Goal: Transaction & Acquisition: Obtain resource

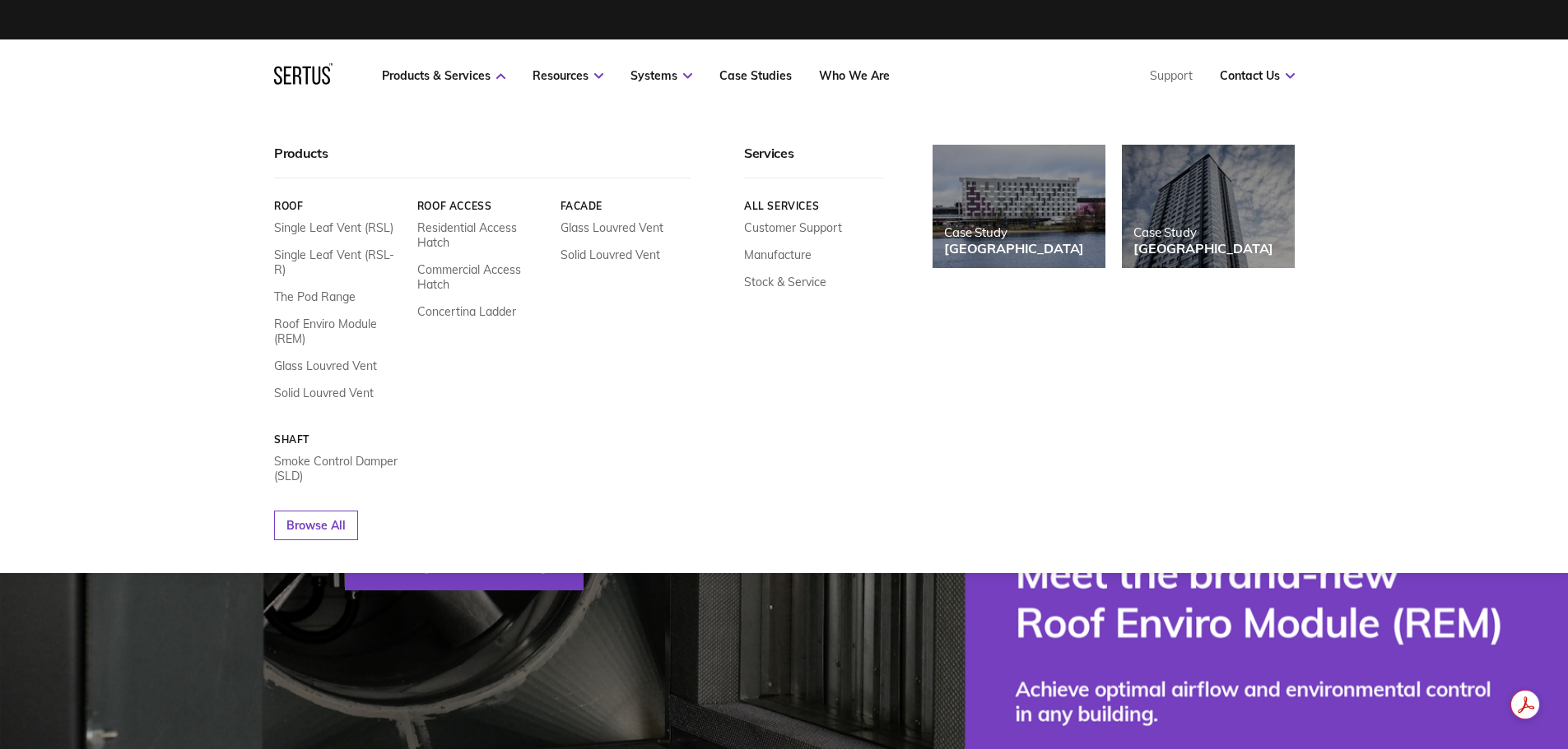
click at [425, 83] on nav "Products & Services Resources Systems Case Studies Who We Are Support Contact U…" at bounding box center [784, 76] width 1020 height 73
click at [308, 454] on link "Smoke Control Damper (SLD)" at bounding box center [340, 468] width 131 height 29
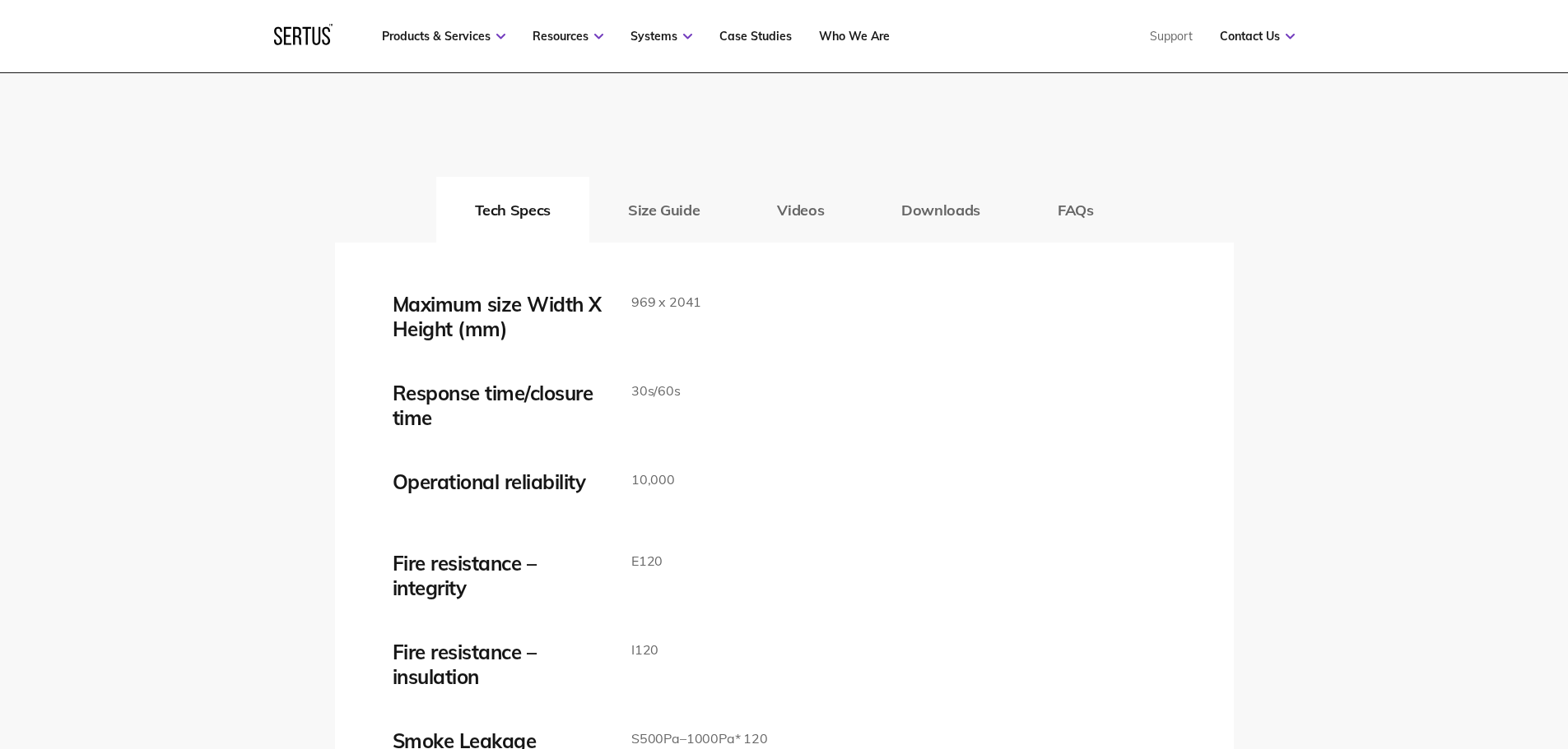
scroll to position [2715, 0]
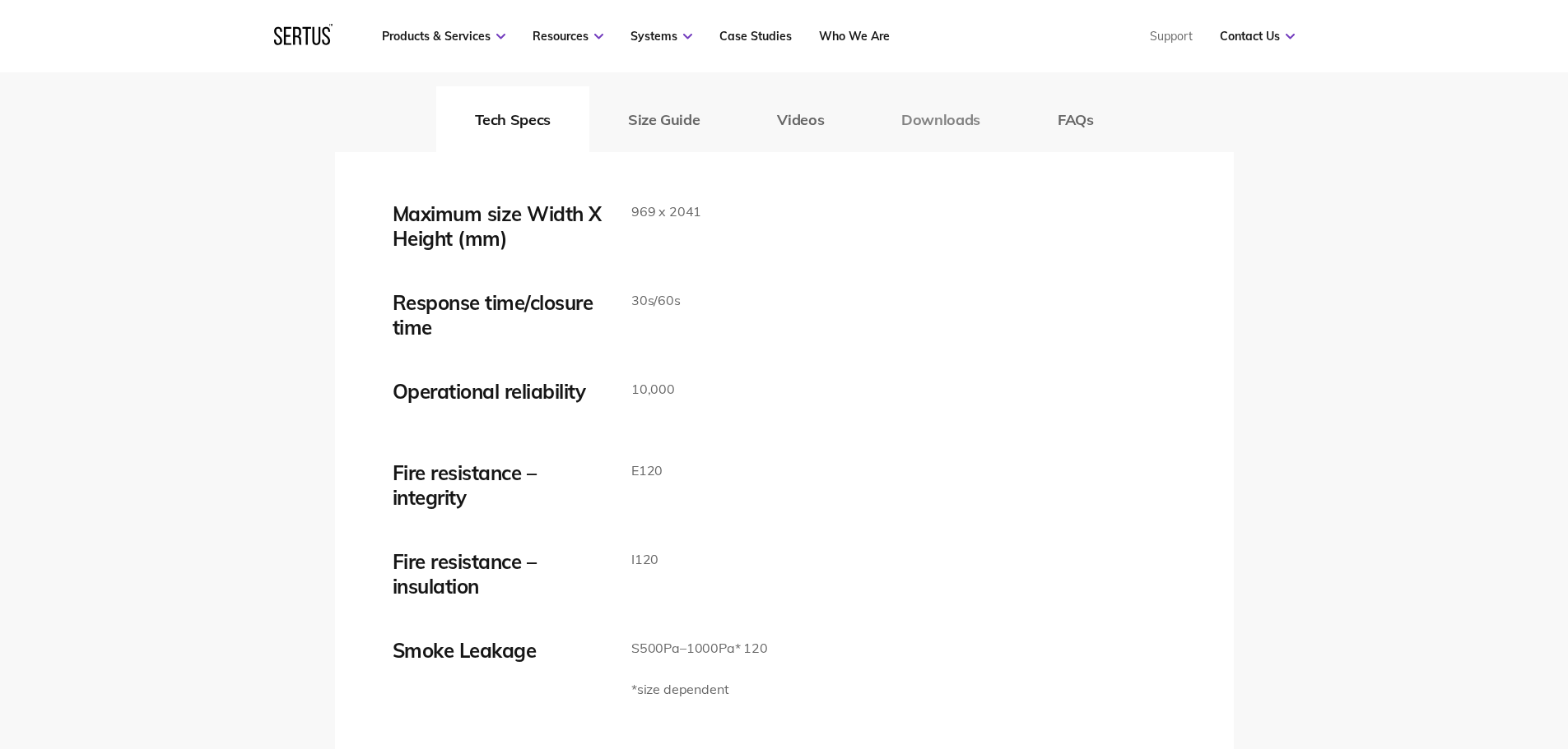
click at [926, 126] on button "Downloads" at bounding box center [941, 119] width 157 height 65
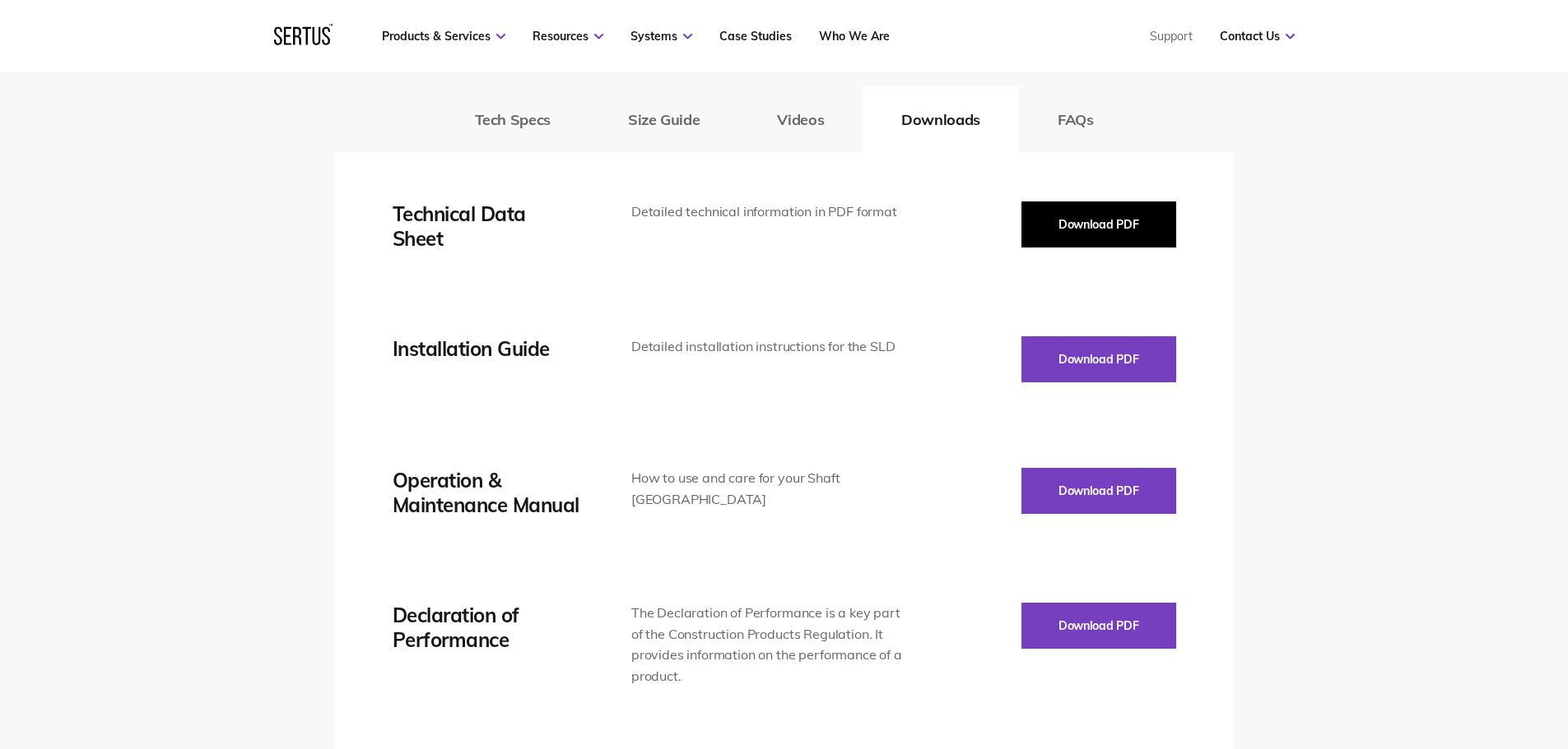
click at [1096, 225] on button "Download PDF" at bounding box center [1098, 225] width 155 height 46
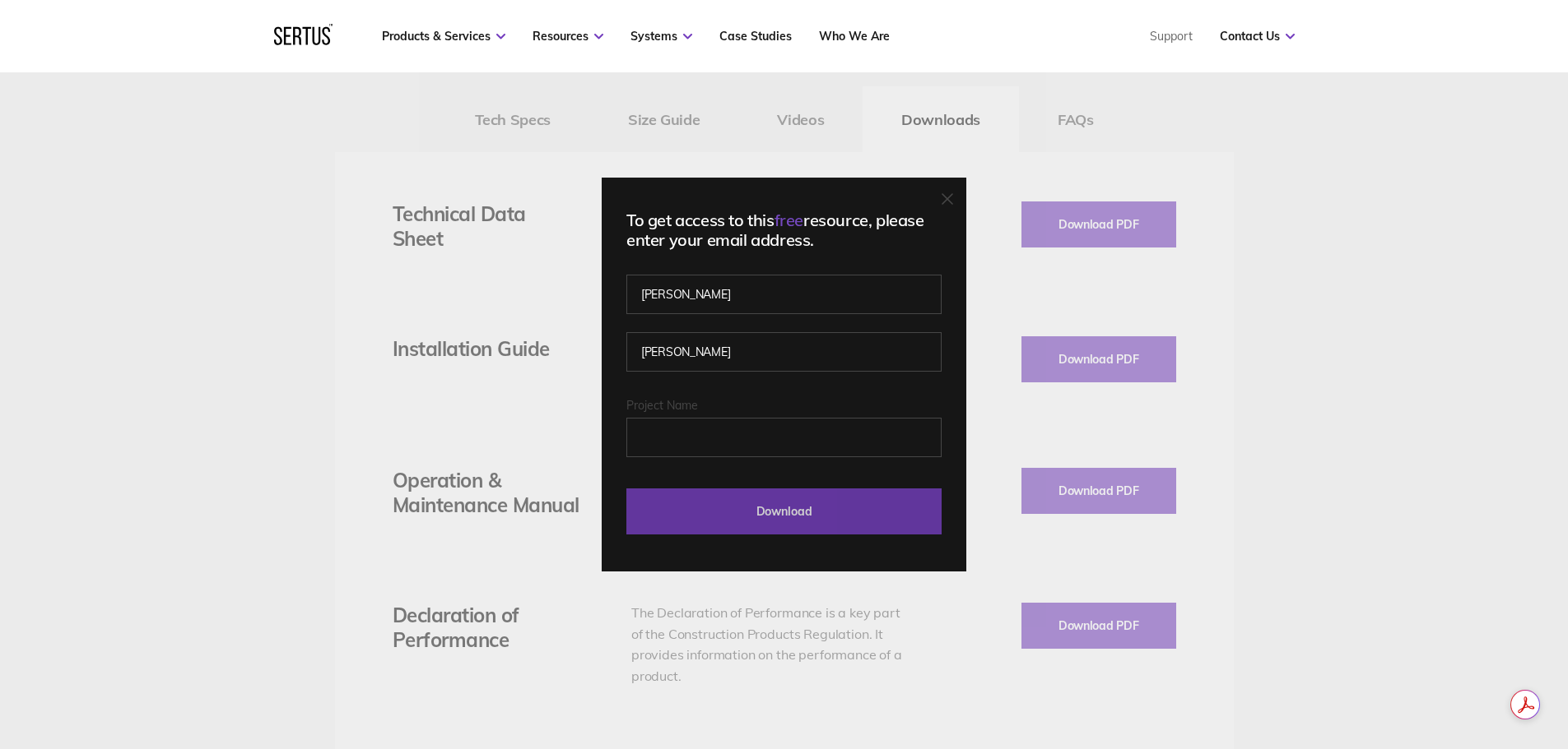
click at [772, 498] on input "Download" at bounding box center [784, 512] width 315 height 46
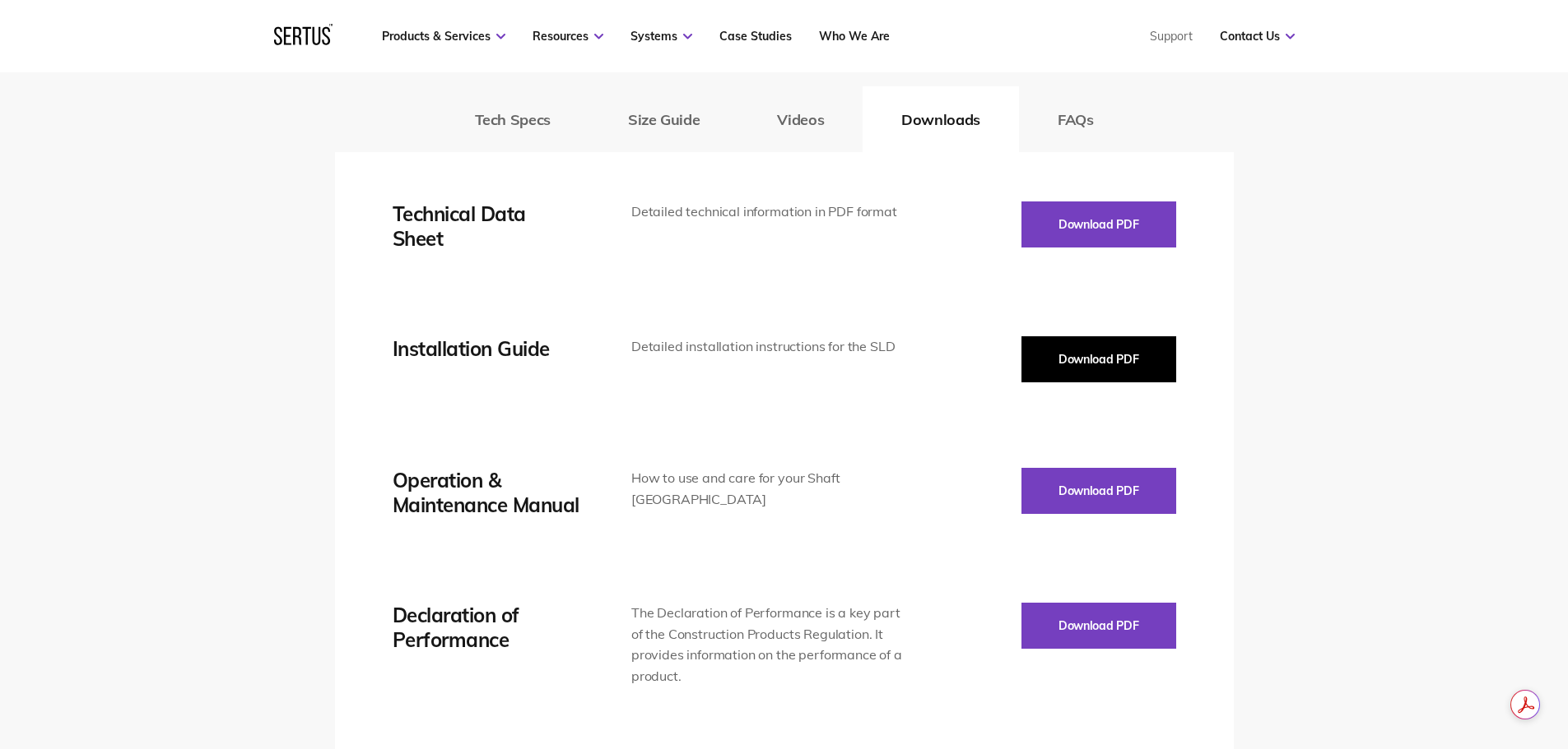
click at [1099, 362] on button "Download PDF" at bounding box center [1098, 359] width 155 height 46
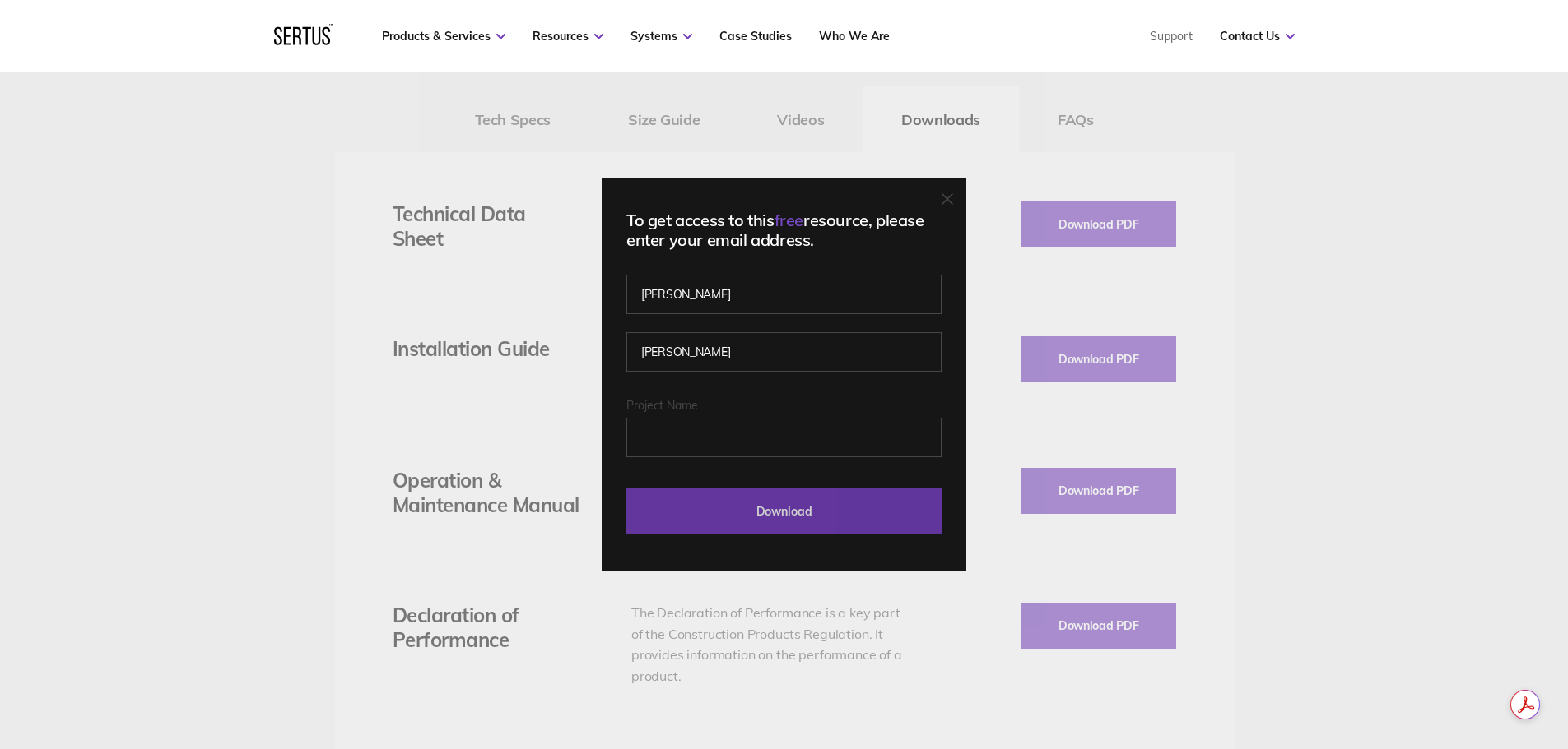
click at [784, 507] on input "Download" at bounding box center [784, 512] width 315 height 46
